Goal: Task Accomplishment & Management: Manage account settings

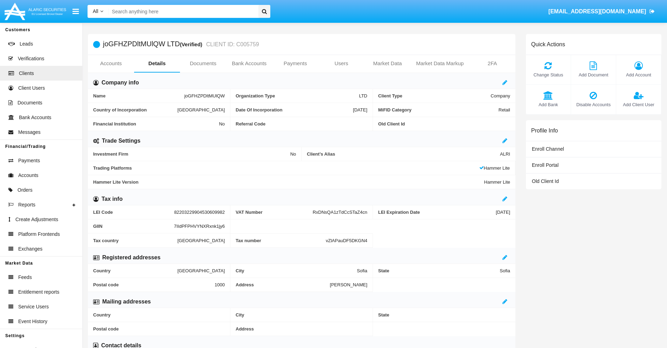
click at [638, 75] on span "Add Account" at bounding box center [639, 74] width 38 height 7
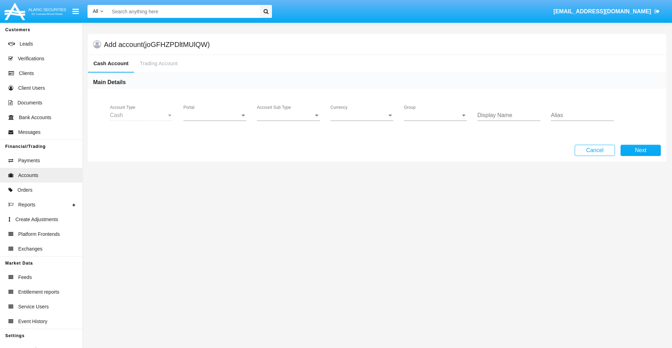
click at [215, 115] on span "Portal" at bounding box center [211, 115] width 57 height 6
click at [216, 171] on span "Alaric Pro" at bounding box center [215, 170] width 65 height 17
click at [288, 115] on span "Account Sub Type" at bounding box center [285, 115] width 57 height 6
click at [288, 120] on span "Trading Cash" at bounding box center [288, 120] width 63 height 17
click at [436, 115] on span "Group" at bounding box center [432, 115] width 57 height 6
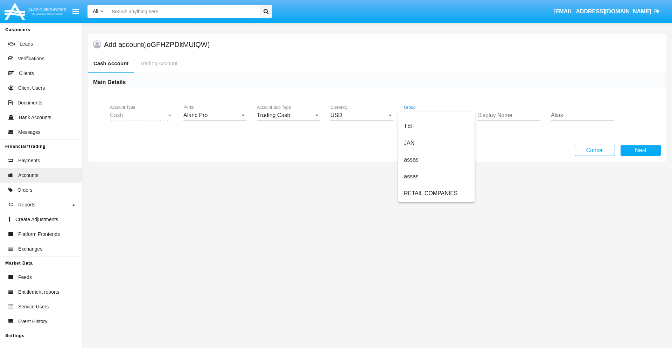
scroll to position [162, 0]
click at [436, 193] on span "ALARIC test" at bounding box center [436, 193] width 65 height 17
type input "orange"
type input "violet"
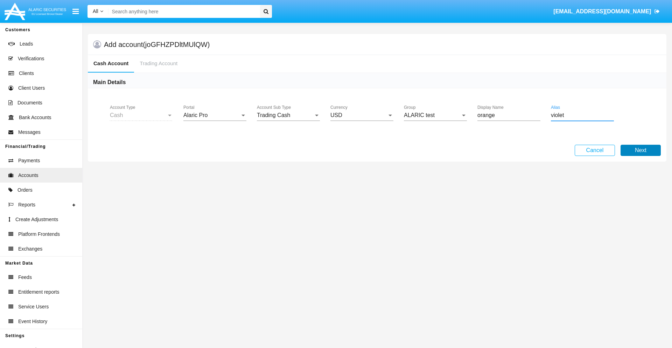
click at [641, 150] on button "Next" at bounding box center [641, 150] width 40 height 11
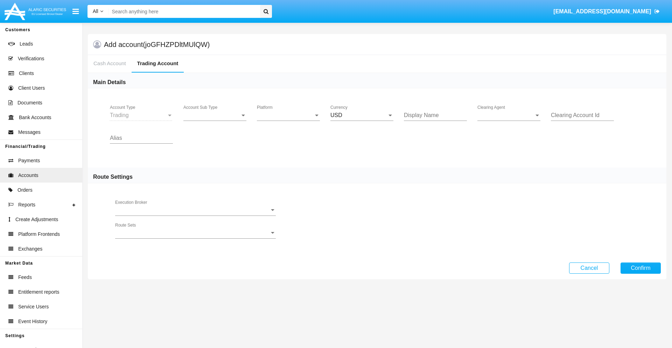
click at [215, 115] on span "Account Sub Type" at bounding box center [211, 115] width 57 height 6
click at [215, 120] on span "Trading" at bounding box center [209, 120] width 52 height 17
click at [288, 115] on span "Platform" at bounding box center [285, 115] width 57 height 6
click at [288, 120] on span "Hammer Lite" at bounding box center [288, 120] width 63 height 17
click at [509, 115] on span "Clearing Agent" at bounding box center [506, 115] width 57 height 6
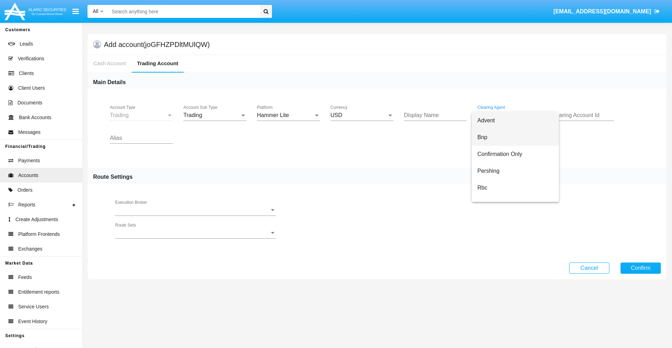
click at [515, 137] on span "Bnp" at bounding box center [516, 137] width 76 height 17
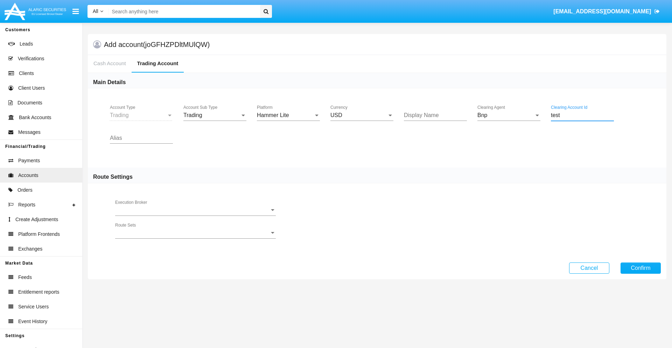
type input "test"
type input "silver"
type input "tan"
click at [641, 267] on button "Confirm" at bounding box center [641, 267] width 40 height 11
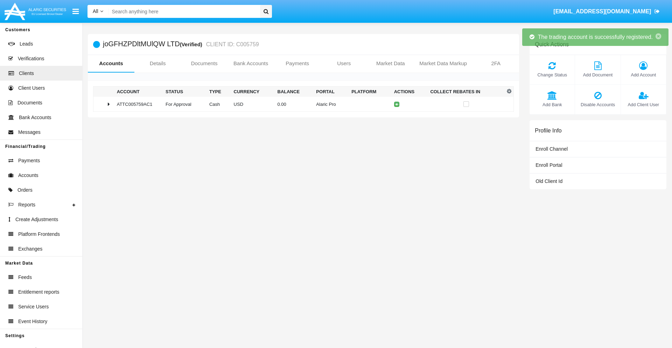
click at [301, 104] on td "0.00" at bounding box center [294, 104] width 39 height 15
click at [397, 104] on icon at bounding box center [398, 104] width 3 height 3
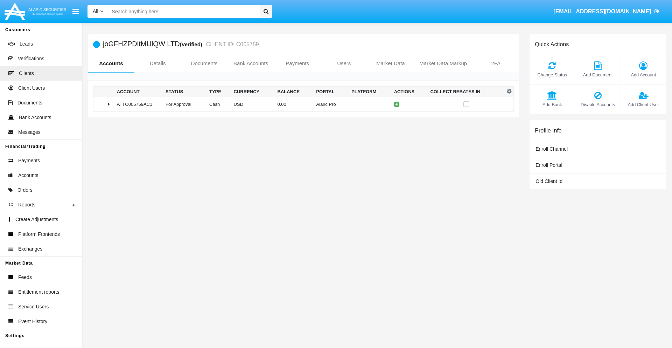
click at [301, 104] on td "0.00" at bounding box center [294, 104] width 39 height 15
click at [397, 119] on icon at bounding box center [398, 118] width 3 height 3
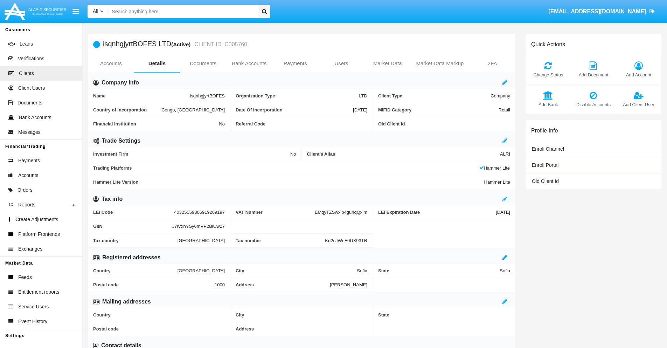
click at [111, 63] on link "Accounts" at bounding box center [111, 63] width 46 height 17
click at [638, 75] on span "Add Account" at bounding box center [639, 74] width 38 height 7
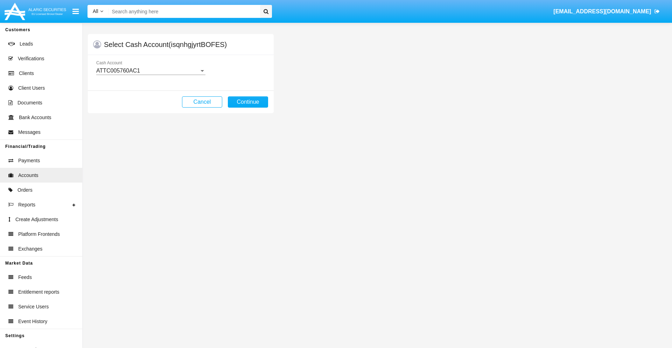
click at [151, 71] on div "ATTC005760AC1" at bounding box center [147, 71] width 103 height 6
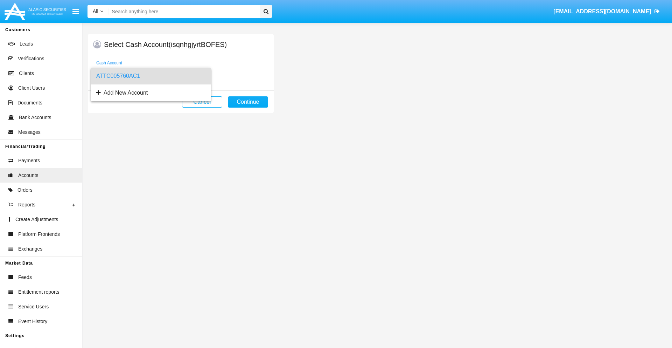
click at [151, 76] on span "ATTC005760AC1" at bounding box center [150, 76] width 109 height 17
click at [248, 102] on button "Continue" at bounding box center [248, 101] width 40 height 11
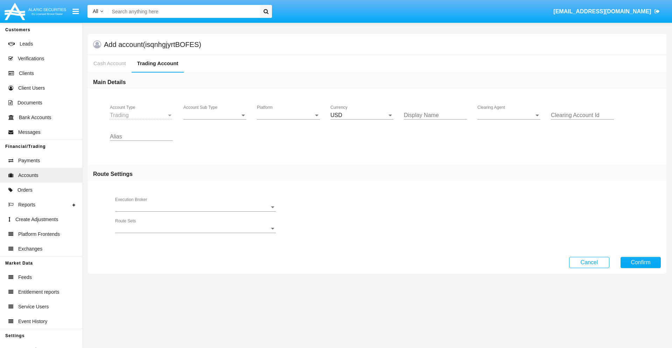
click at [215, 115] on span "Account Sub Type" at bounding box center [211, 115] width 57 height 6
click at [215, 120] on span "Trading" at bounding box center [214, 120] width 63 height 17
click at [288, 115] on span "Platform" at bounding box center [285, 115] width 57 height 6
click at [288, 120] on span "Hammer Lite" at bounding box center [288, 120] width 63 height 17
click at [509, 115] on span "Clearing Agent" at bounding box center [506, 115] width 57 height 6
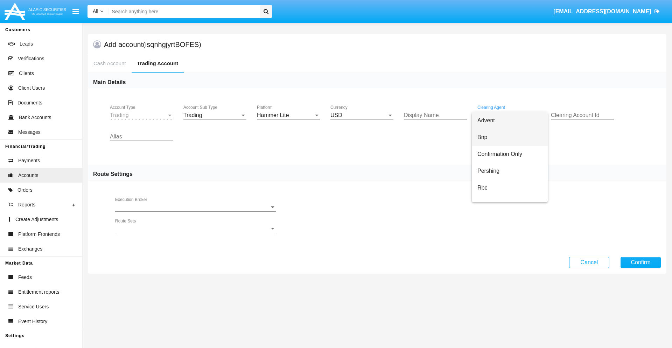
click at [515, 137] on span "Bnp" at bounding box center [510, 137] width 65 height 17
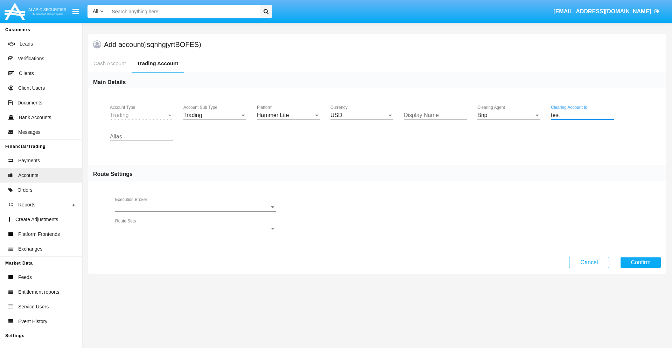
type input "test"
type input "lavender"
type input "lime"
click at [641, 262] on button "Confirm" at bounding box center [641, 262] width 40 height 11
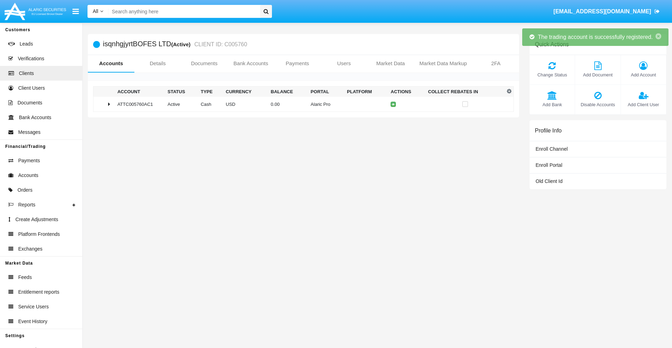
click at [301, 104] on td "0.00" at bounding box center [288, 104] width 40 height 15
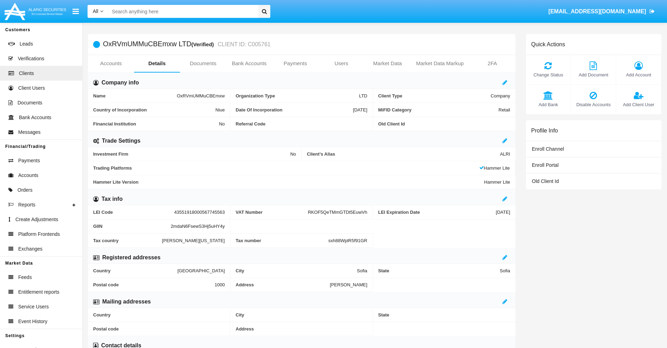
click at [111, 63] on link "Accounts" at bounding box center [111, 63] width 46 height 17
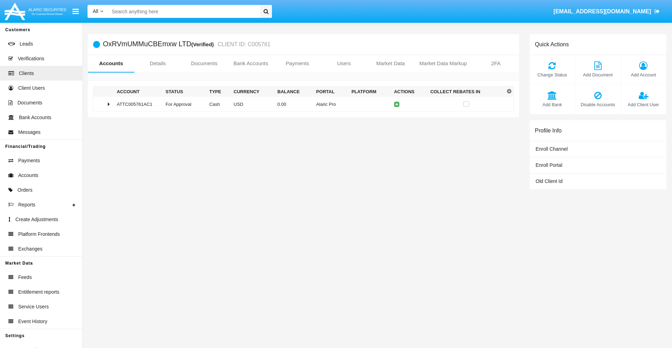
click at [552, 75] on span "Change Status" at bounding box center [552, 74] width 38 height 7
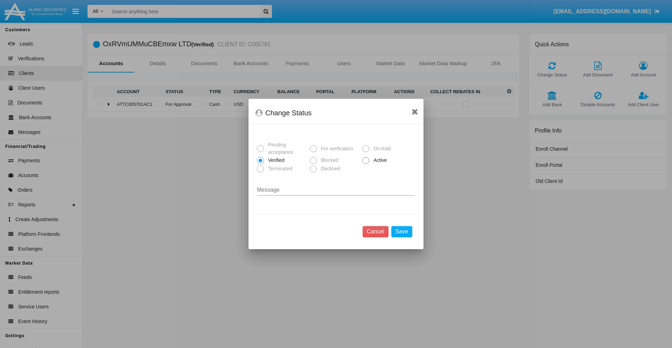
click at [379, 160] on span "Active" at bounding box center [378, 159] width 19 height 7
click at [366, 164] on input "Active" at bounding box center [365, 164] width 0 height 0
radio input "true"
click at [402, 231] on button "Save" at bounding box center [401, 231] width 21 height 11
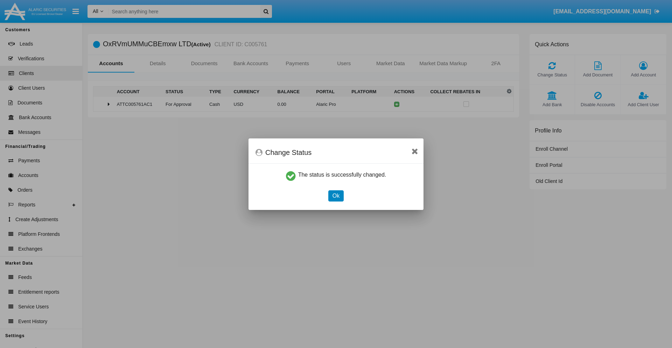
click at [336, 195] on button "Ok" at bounding box center [335, 195] width 15 height 11
